Goal: Transaction & Acquisition: Purchase product/service

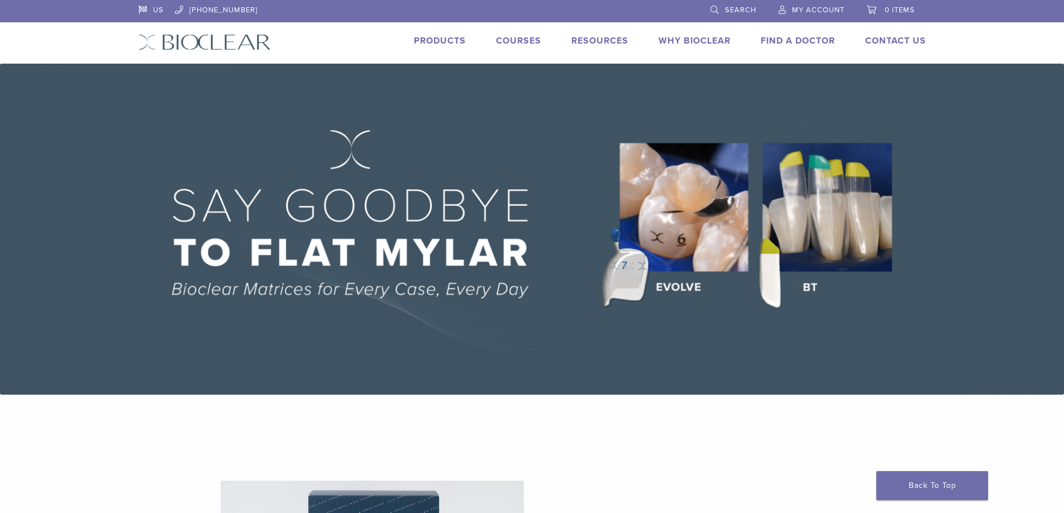
click at [804, 12] on span "My Account" at bounding box center [818, 10] width 52 height 9
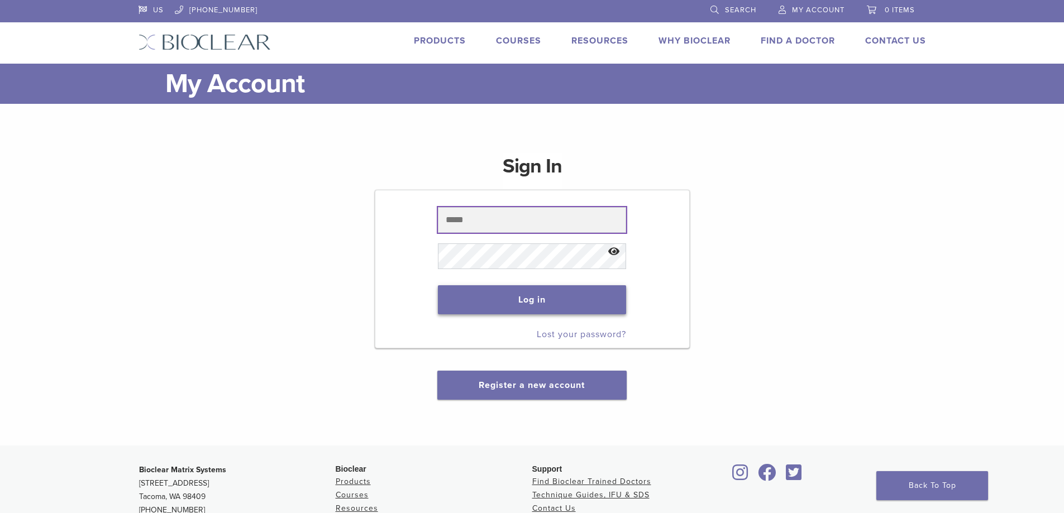
type input "**********"
click at [522, 300] on button "Log in" at bounding box center [532, 299] width 188 height 29
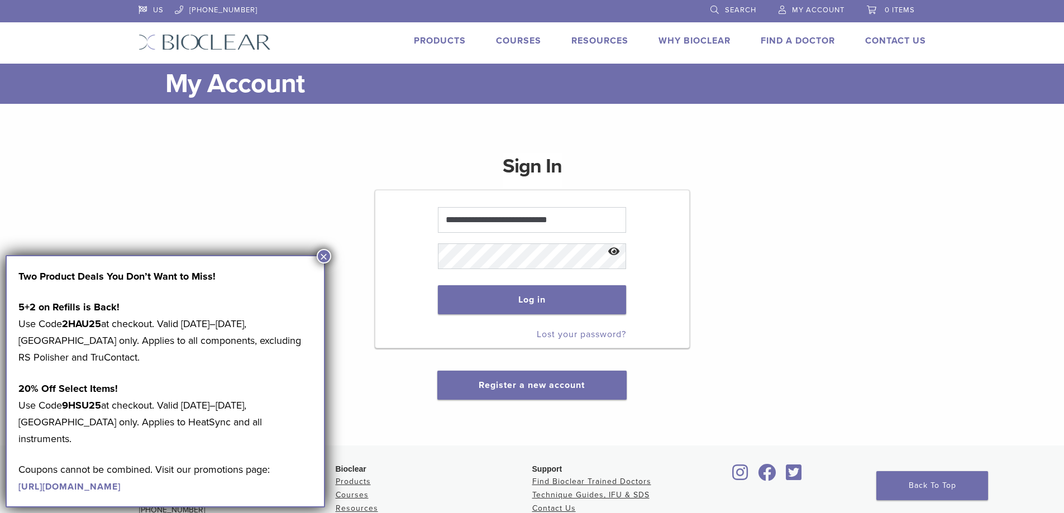
click at [323, 254] on button "×" at bounding box center [324, 256] width 15 height 15
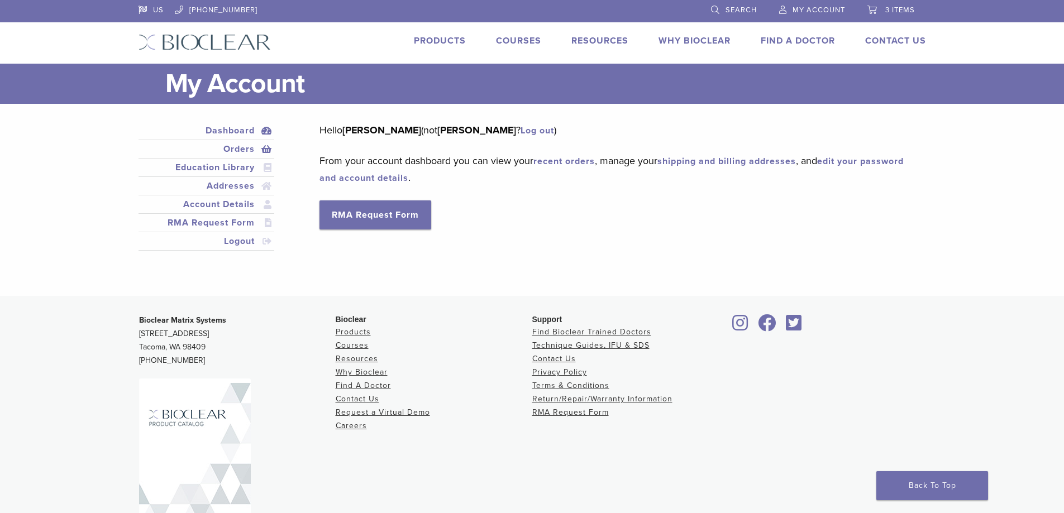
click at [236, 151] on link "Orders" at bounding box center [207, 148] width 132 height 13
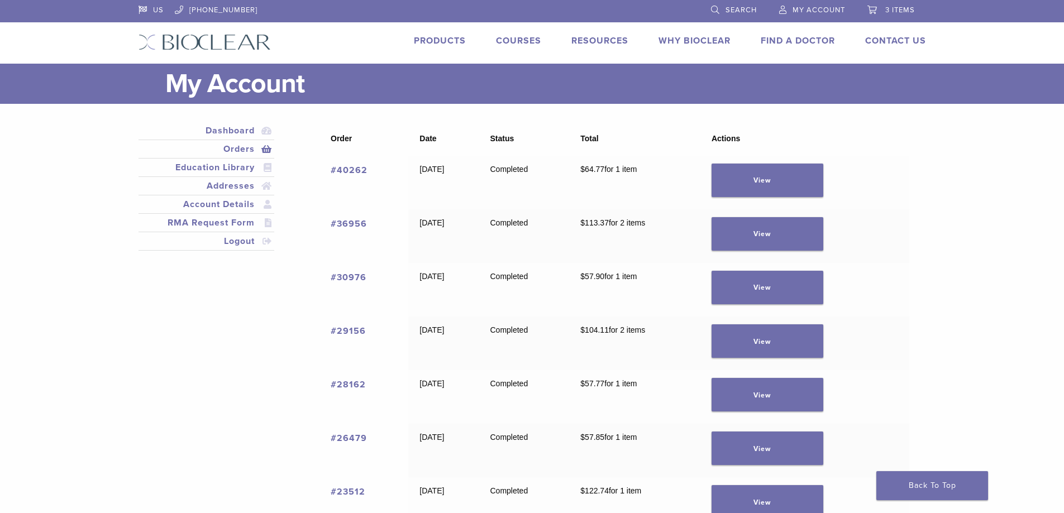
drag, startPoint x: 0, startPoint y: 0, endPoint x: 904, endPoint y: 11, distance: 903.6
click at [904, 11] on span "3 items" at bounding box center [900, 10] width 30 height 9
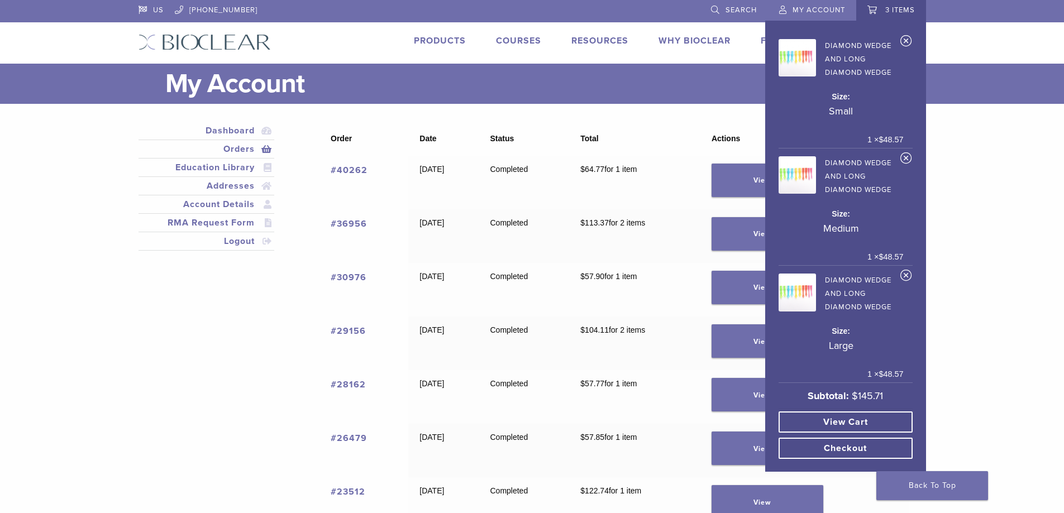
click at [857, 412] on link "View cart" at bounding box center [845, 422] width 134 height 21
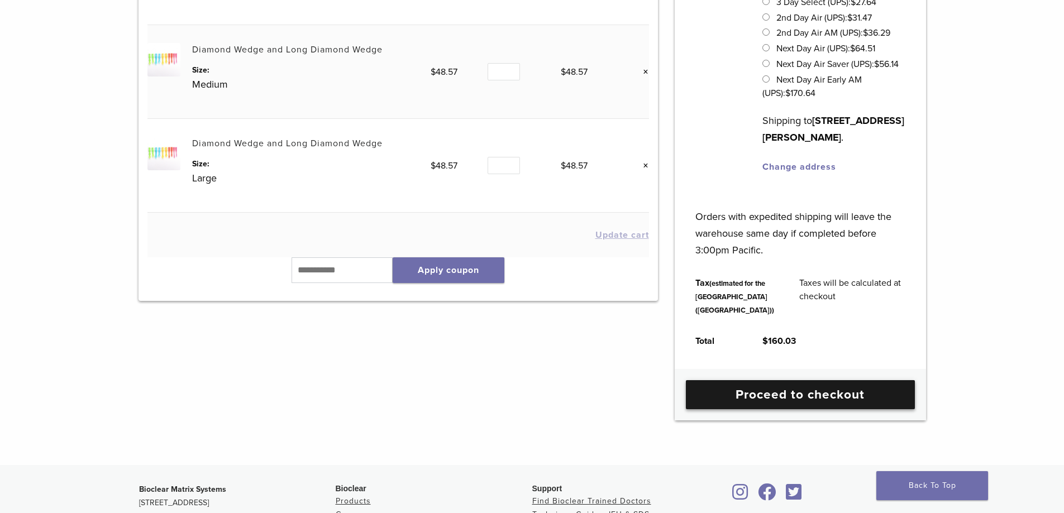
scroll to position [279, 0]
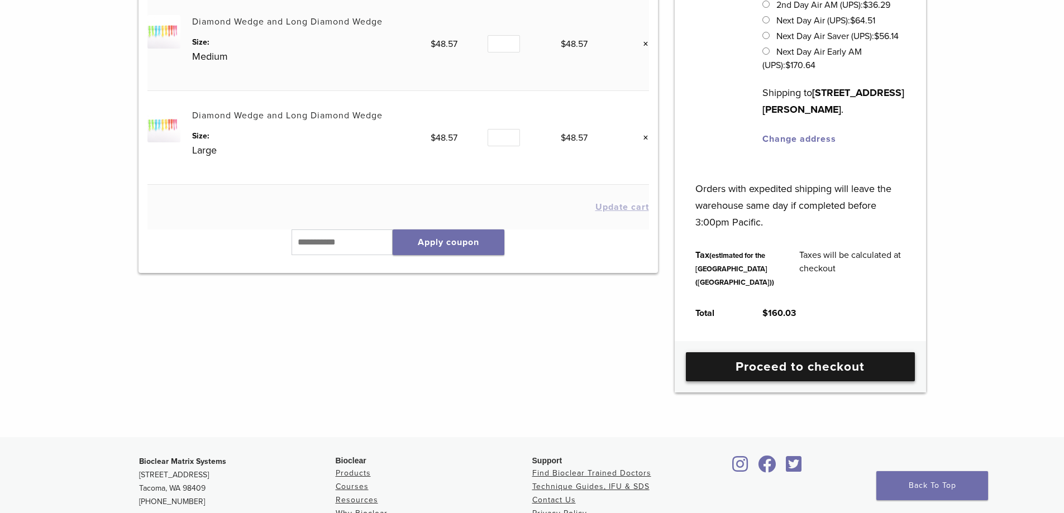
click at [813, 381] on link "Proceed to checkout" at bounding box center [800, 366] width 229 height 29
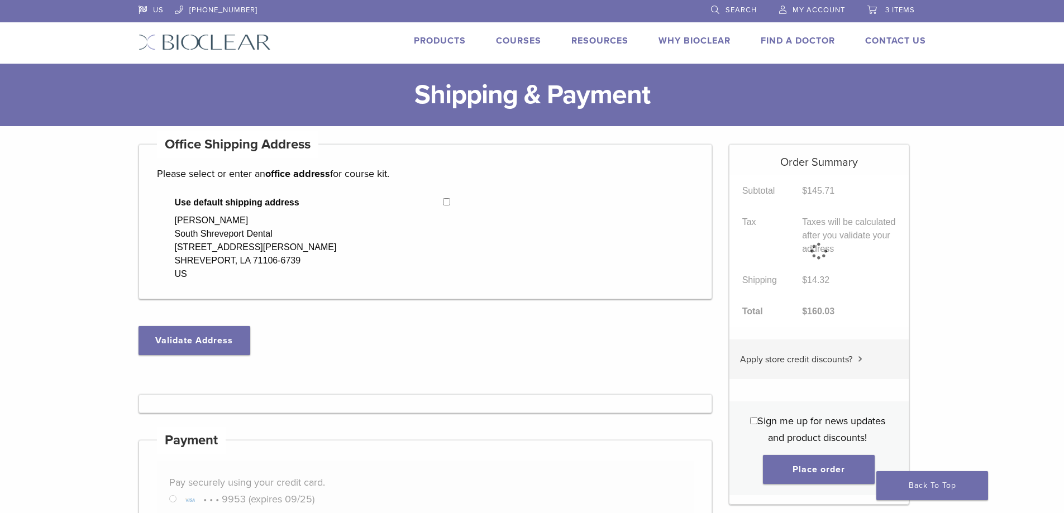
select select "**"
